Goal: Submit feedback/report problem

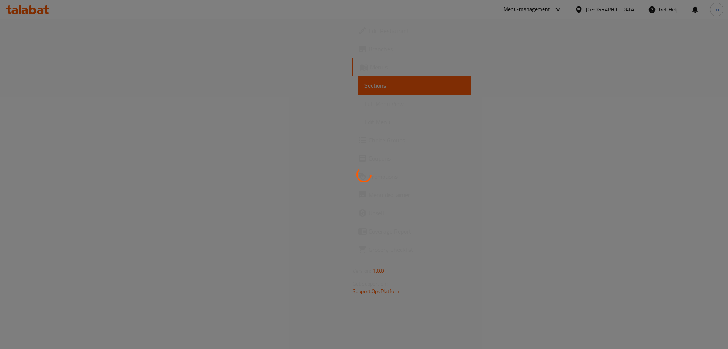
click at [41, 10] on div at bounding box center [364, 174] width 728 height 349
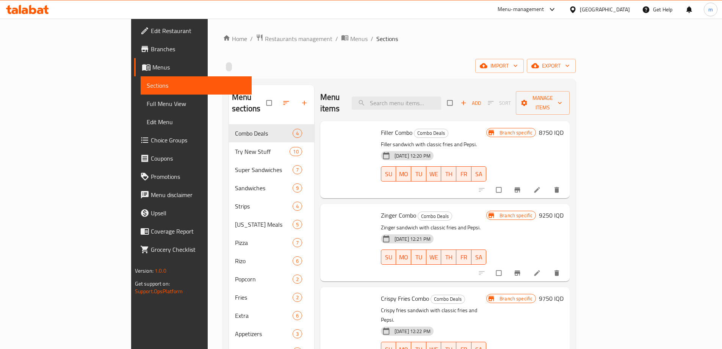
click at [41, 10] on icon at bounding box center [27, 9] width 43 height 9
